Goal: Task Accomplishment & Management: Use online tool/utility

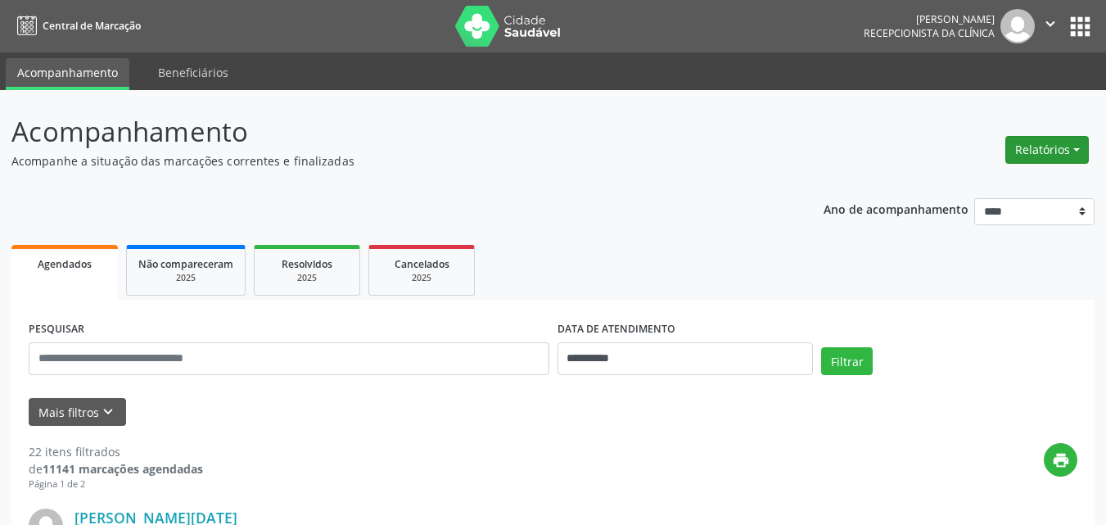
click at [1055, 140] on button "Relatórios" at bounding box center [1048, 150] width 84 height 28
drag, startPoint x: 946, startPoint y: 171, endPoint x: 944, endPoint y: 180, distance: 9.2
click at [947, 177] on ul "Agendamentos Procedimentos realizados" at bounding box center [1002, 196] width 178 height 59
click at [944, 185] on link "Agendamentos" at bounding box center [1002, 185] width 176 height 23
select select "*"
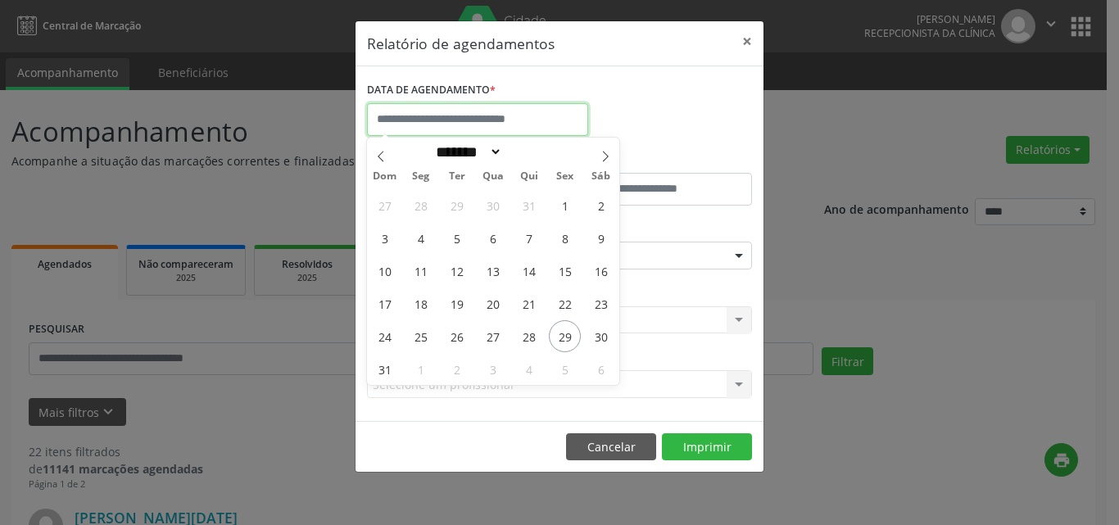
click at [516, 124] on input "text" at bounding box center [477, 119] width 221 height 33
click at [422, 367] on span "1" at bounding box center [421, 369] width 32 height 32
type input "**********"
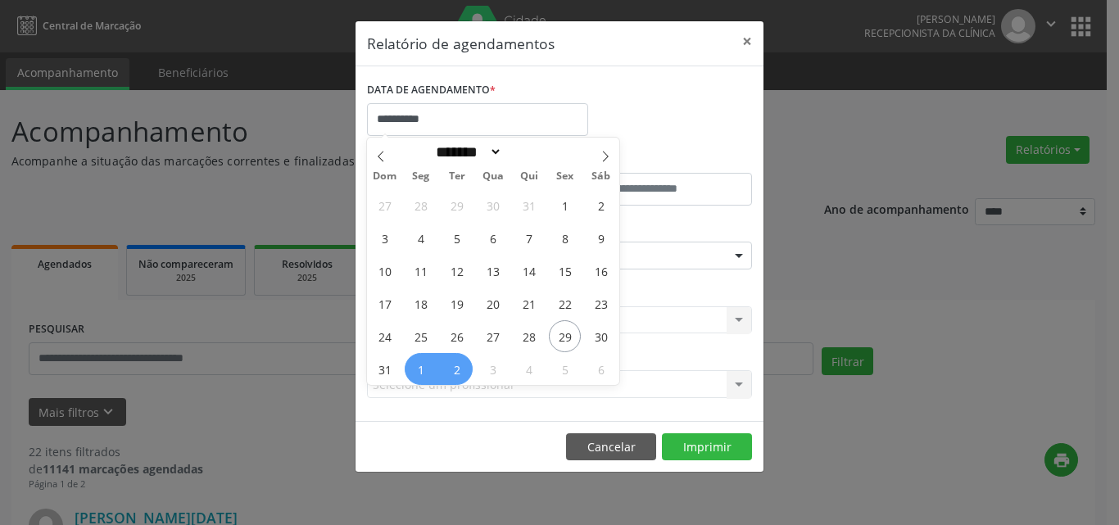
click at [459, 368] on span "2" at bounding box center [457, 369] width 32 height 32
select select "*"
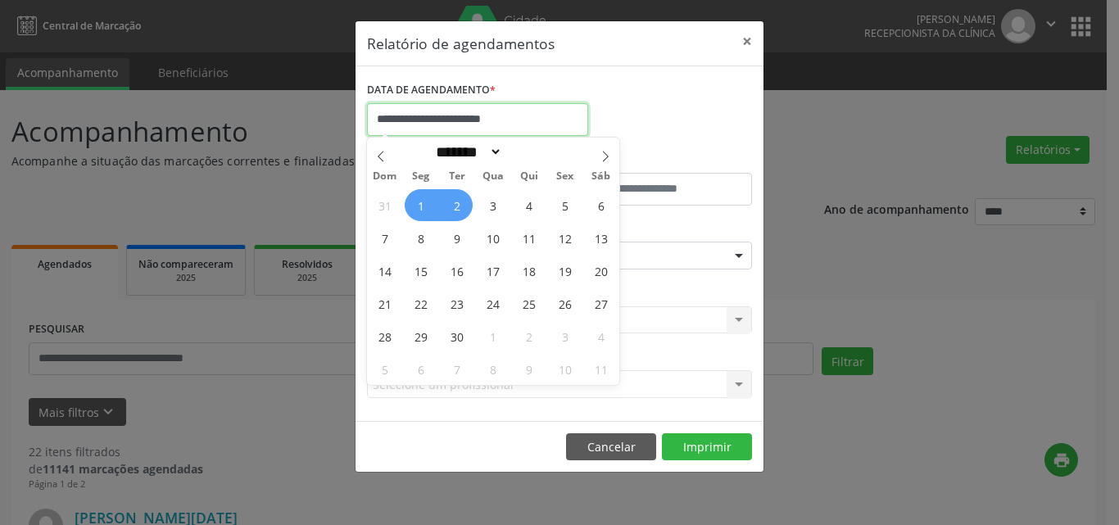
click at [437, 120] on input "**********" at bounding box center [477, 119] width 221 height 33
click at [379, 204] on span "31" at bounding box center [384, 205] width 32 height 32
type input "**********"
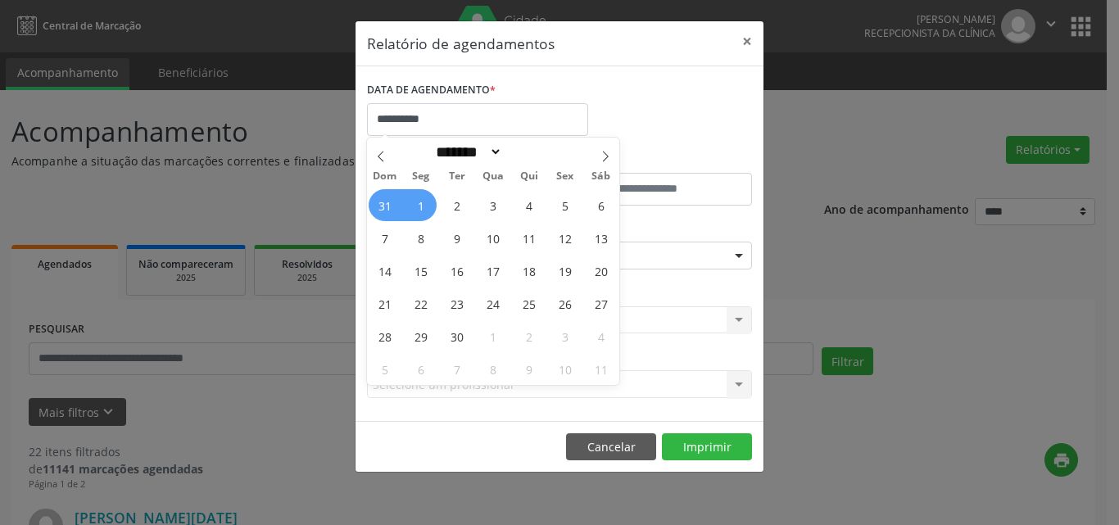
click at [433, 203] on span "1" at bounding box center [421, 205] width 32 height 32
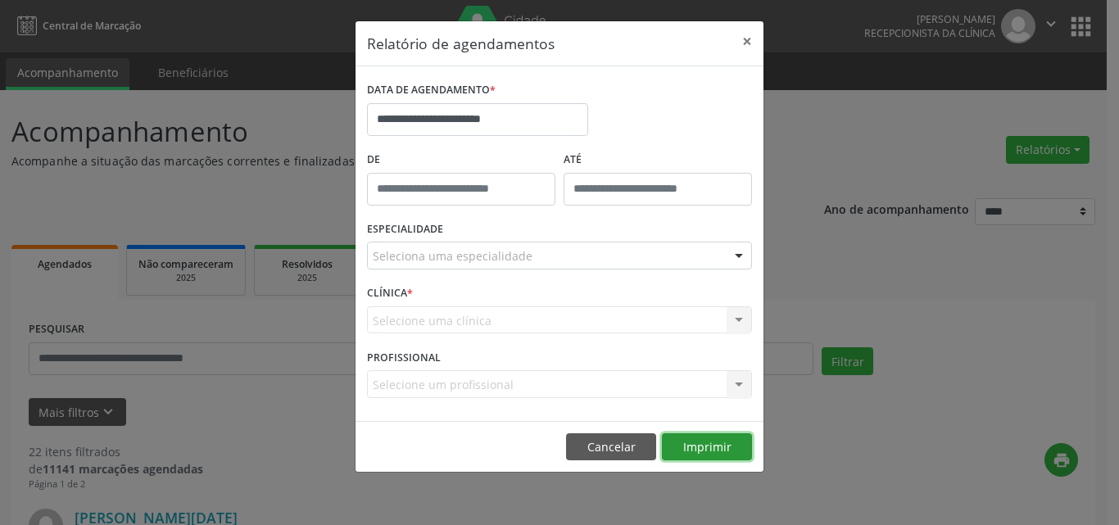
click at [692, 440] on button "Imprimir" at bounding box center [707, 447] width 90 height 28
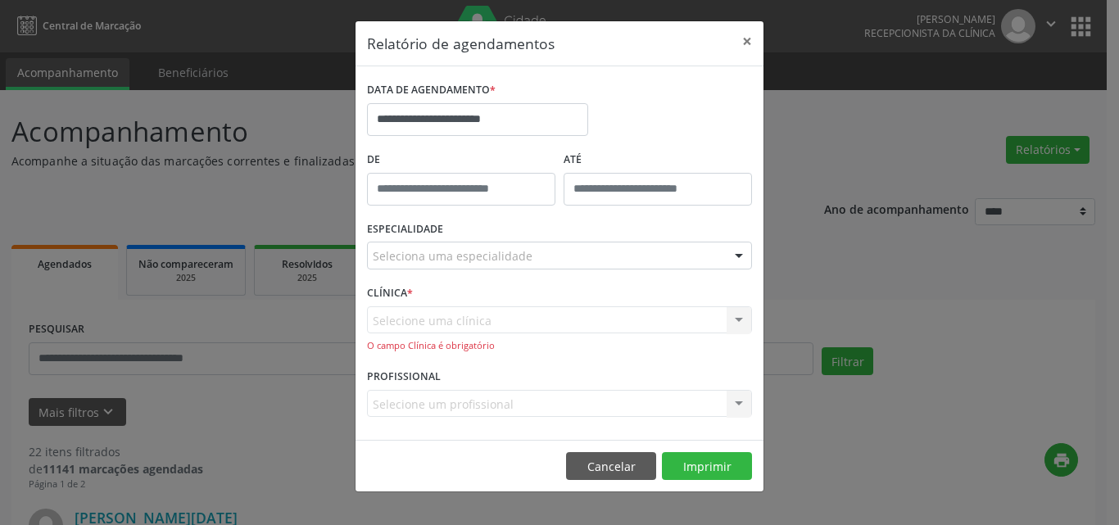
click at [433, 238] on label "ESPECIALIDADE" at bounding box center [405, 229] width 76 height 25
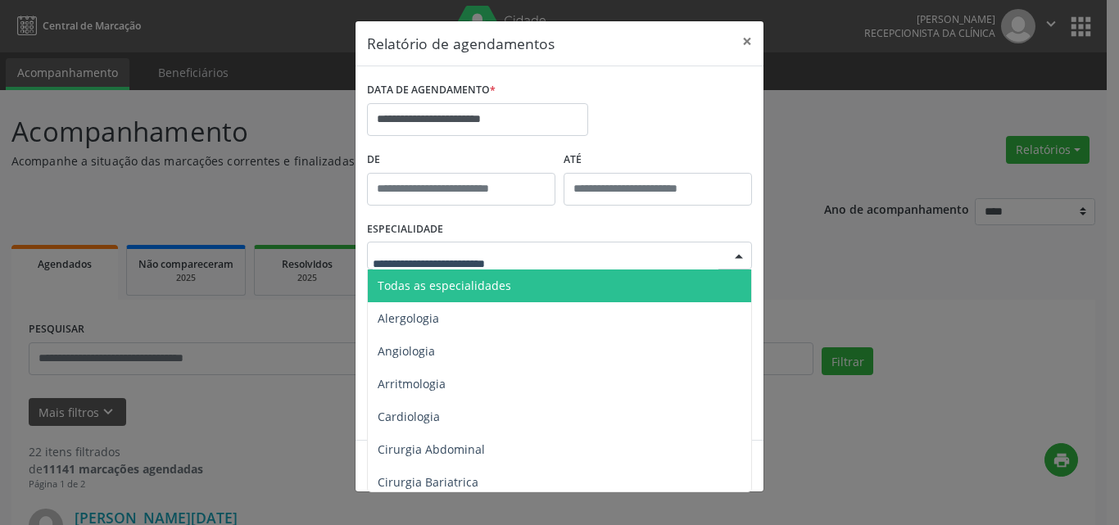
click at [472, 286] on span "Todas as especialidades" at bounding box center [443, 286] width 133 height 16
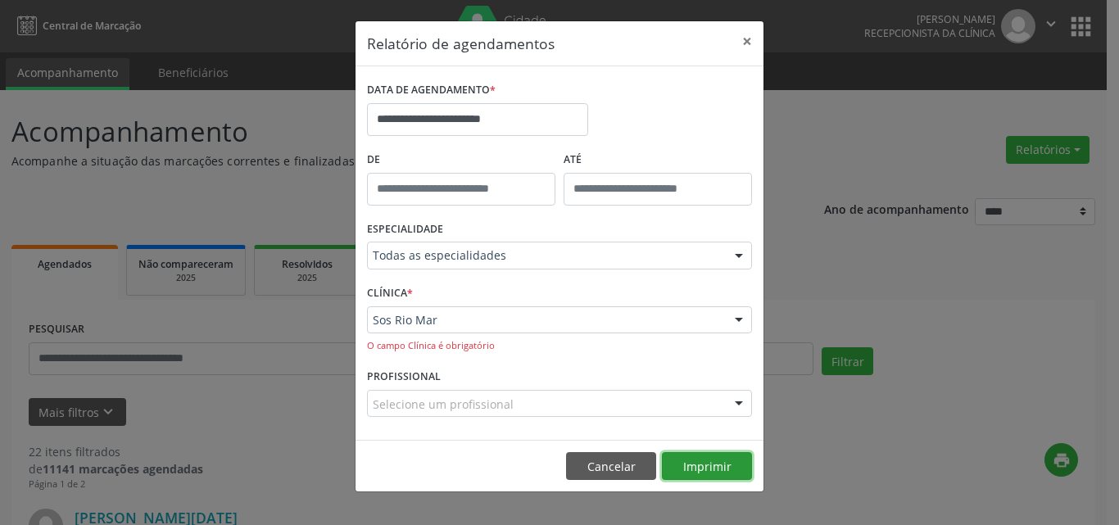
drag, startPoint x: 716, startPoint y: 454, endPoint x: 721, endPoint y: 465, distance: 12.8
click at [721, 465] on button "Imprimir" at bounding box center [707, 466] width 90 height 28
